Goal: Task Accomplishment & Management: Complete application form

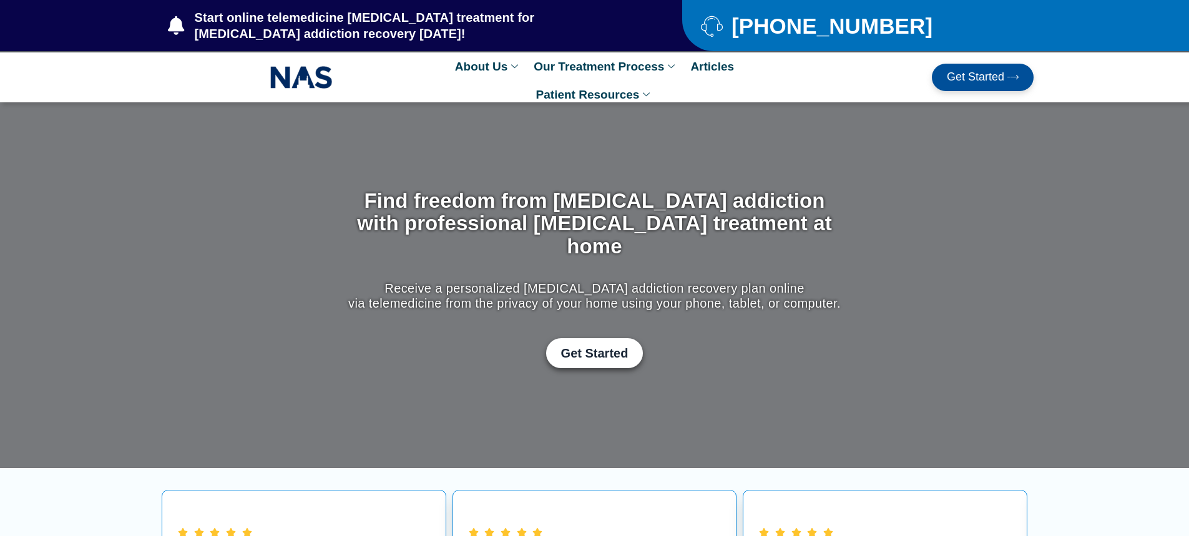
click at [1001, 71] on span "Get Started" at bounding box center [975, 77] width 57 height 12
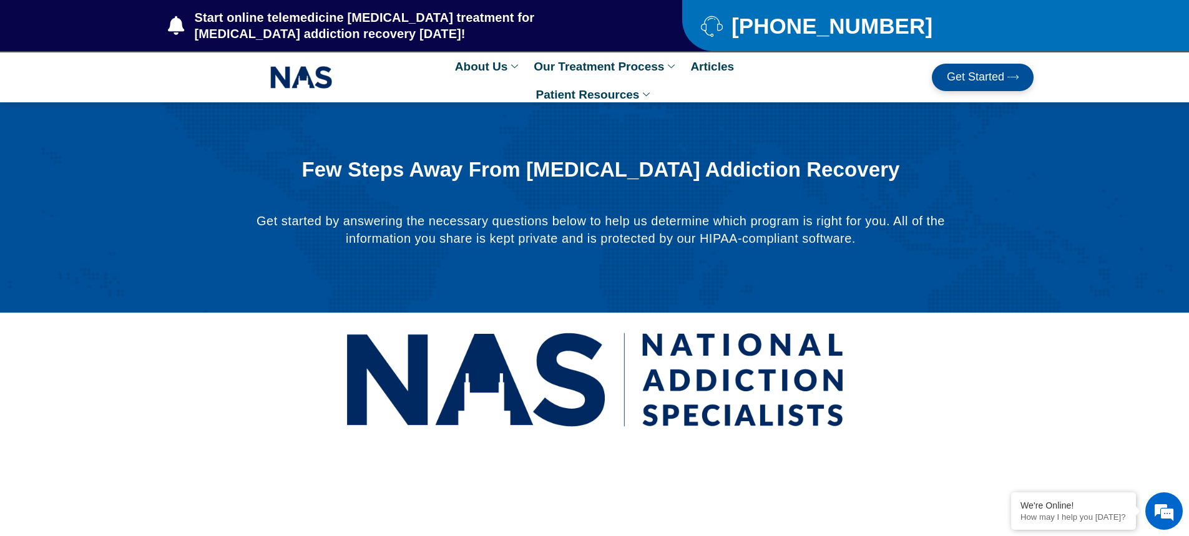
click at [957, 74] on span "Get Started" at bounding box center [975, 77] width 57 height 12
